Goal: Transaction & Acquisition: Book appointment/travel/reservation

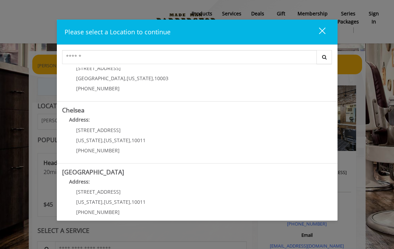
scroll to position [31, 0]
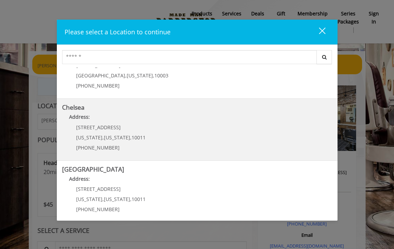
click at [162, 127] on link "Chelsea Address: [STREET_ADDRESS][US_STATE][US_STATE] (917) 639-3902" at bounding box center [197, 129] width 270 height 51
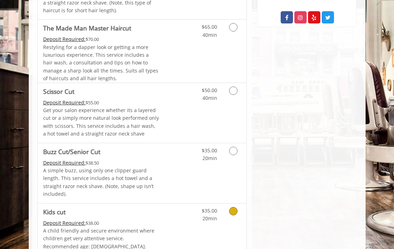
scroll to position [400, 0]
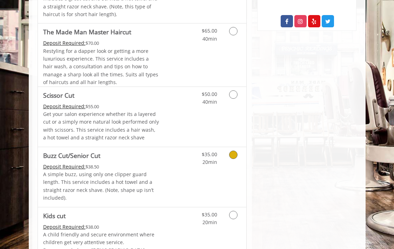
click at [233, 151] on icon "Grooming services" at bounding box center [233, 155] width 8 height 8
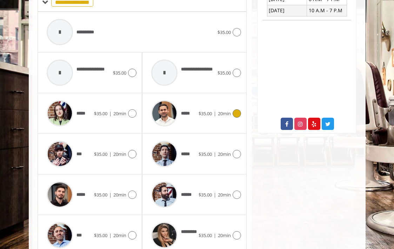
scroll to position [298, 0]
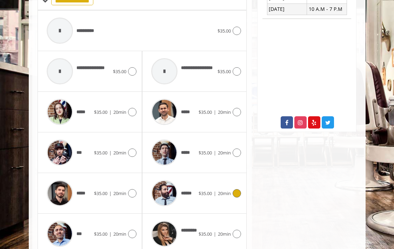
click at [236, 189] on icon at bounding box center [236, 193] width 8 height 8
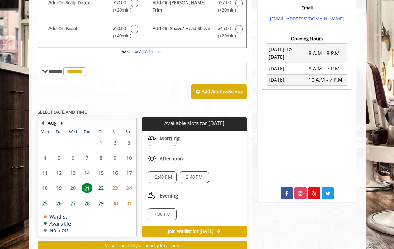
scroll to position [231, 0]
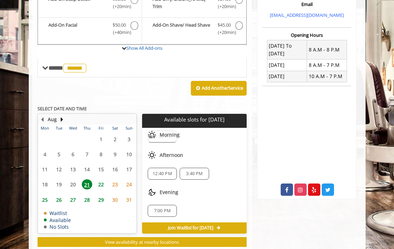
click at [102, 179] on span "22" at bounding box center [101, 184] width 11 height 10
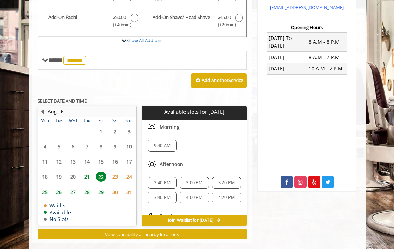
scroll to position [0, 0]
click at [86, 172] on span "21" at bounding box center [87, 177] width 11 height 10
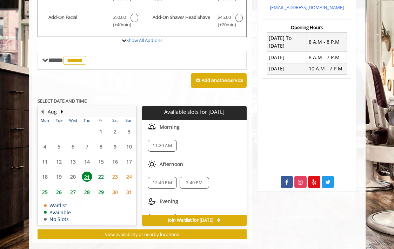
click at [164, 180] on span "12:40 PM" at bounding box center [161, 183] width 19 height 6
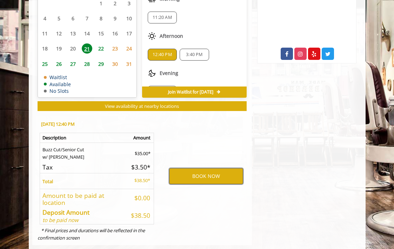
click at [194, 168] on button "BOOK NOW" at bounding box center [206, 176] width 74 height 16
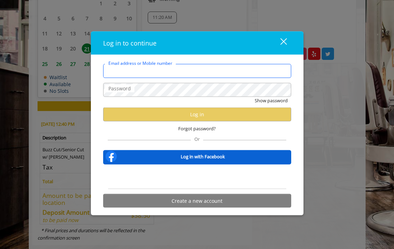
type input "**********"
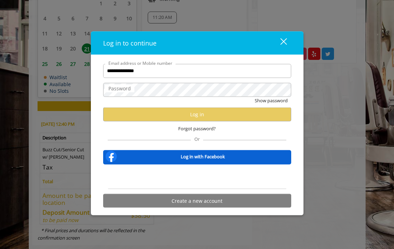
scroll to position [0, 0]
click at [126, 91] on label "Password" at bounding box center [119, 88] width 29 height 8
click at [147, 134] on div "Forgot password?" at bounding box center [197, 128] width 188 height 14
click at [181, 100] on div "Show password" at bounding box center [197, 102] width 188 height 11
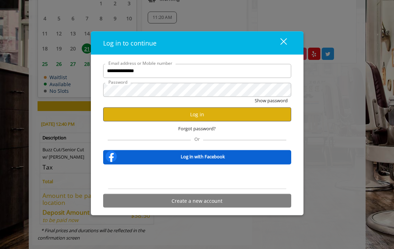
click at [176, 114] on button "Log in" at bounding box center [197, 115] width 188 height 14
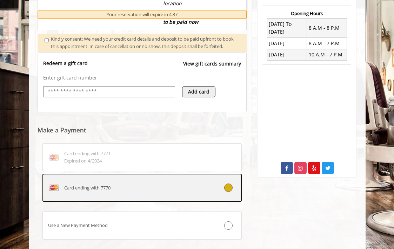
scroll to position [254, 0]
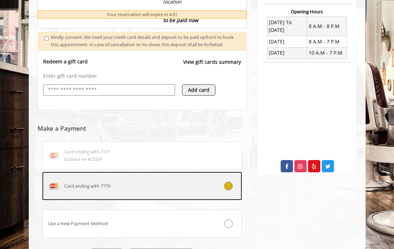
click at [107, 190] on span "Card ending with 7770" at bounding box center [87, 186] width 46 height 7
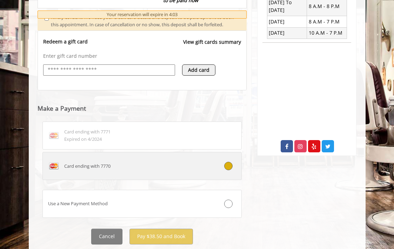
scroll to position [275, 0]
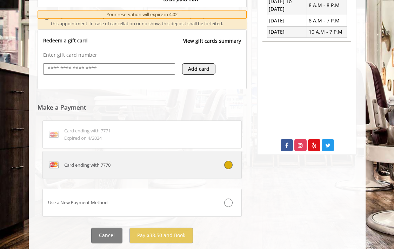
click at [227, 168] on icon at bounding box center [228, 165] width 8 height 8
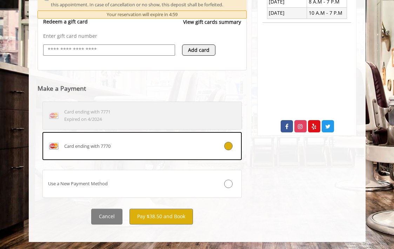
scroll to position [296, 0]
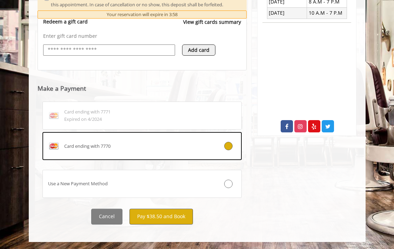
click at [169, 216] on button "Pay $38.50 and Book" at bounding box center [160, 217] width 63 height 16
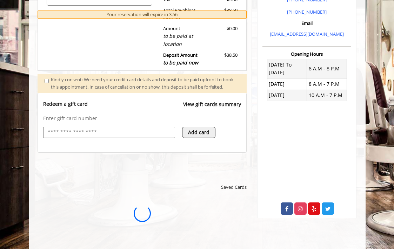
scroll to position [0, 0]
